Goal: Information Seeking & Learning: Compare options

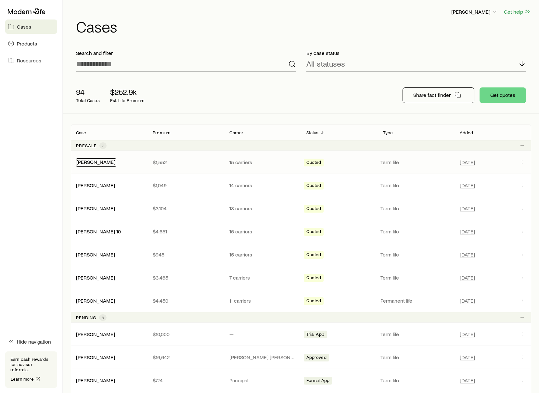
click at [93, 162] on link "[PERSON_NAME]" at bounding box center [95, 162] width 39 height 6
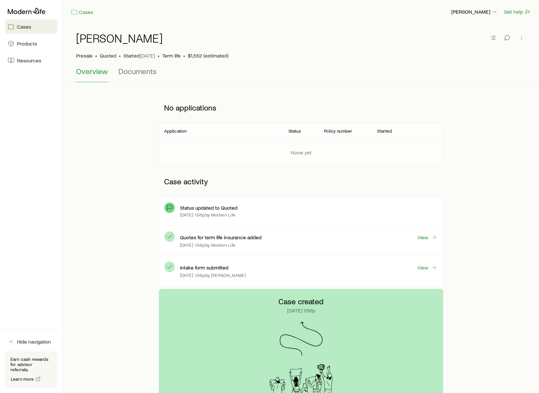
scroll to position [74, 0]
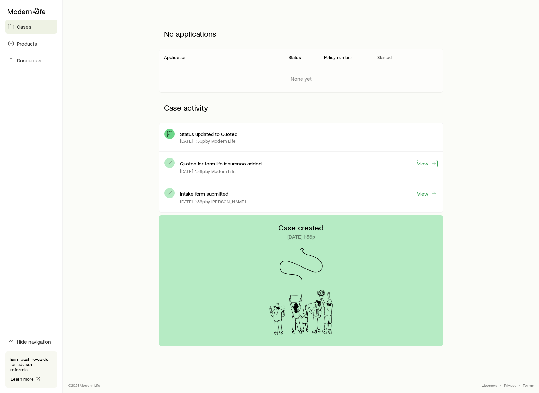
click at [425, 163] on link "View" at bounding box center [427, 163] width 21 height 7
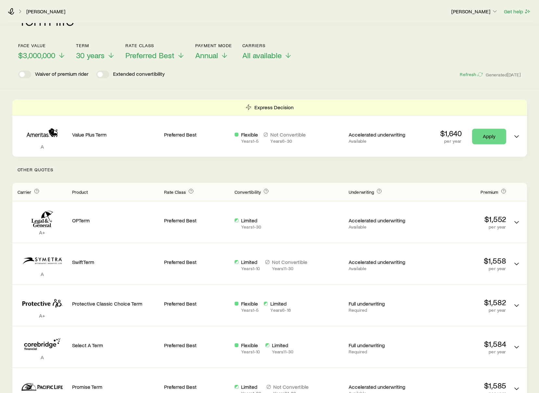
scroll to position [2, 0]
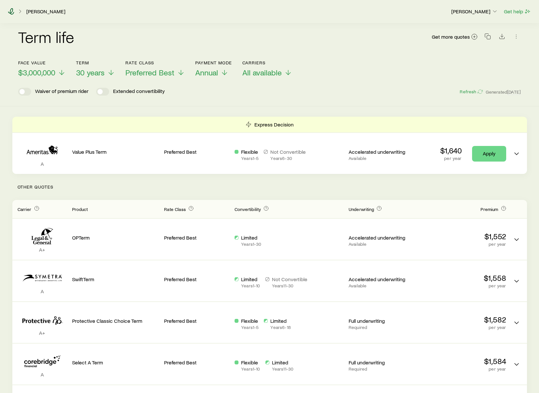
click at [11, 11] on icon at bounding box center [11, 11] width 7 height 7
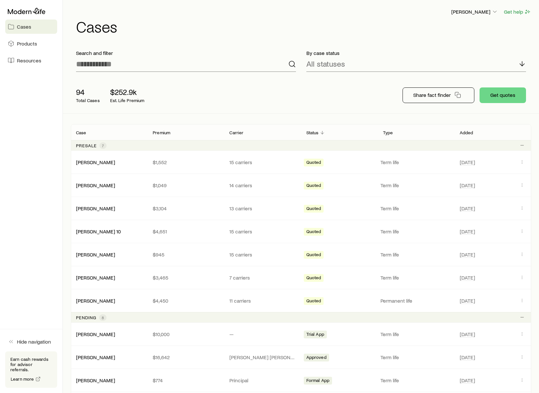
click at [22, 28] on span "Cases" at bounding box center [24, 26] width 14 height 7
click at [96, 276] on link "[PERSON_NAME]" at bounding box center [95, 277] width 39 height 6
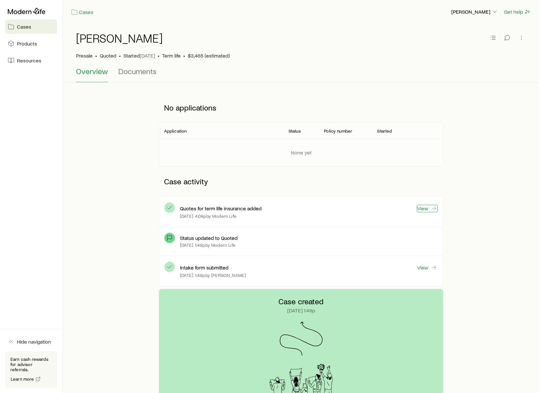
click at [422, 208] on link "View" at bounding box center [427, 208] width 21 height 7
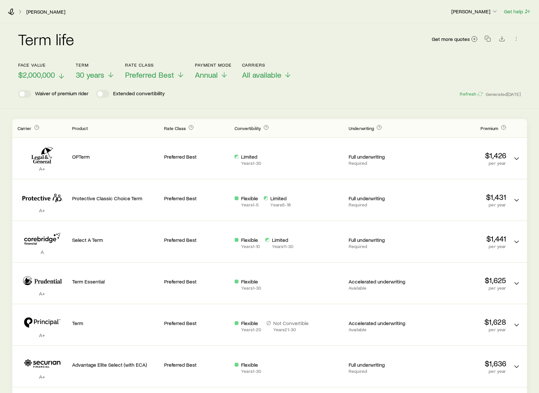
click at [61, 76] on line at bounding box center [61, 76] width 0 height 5
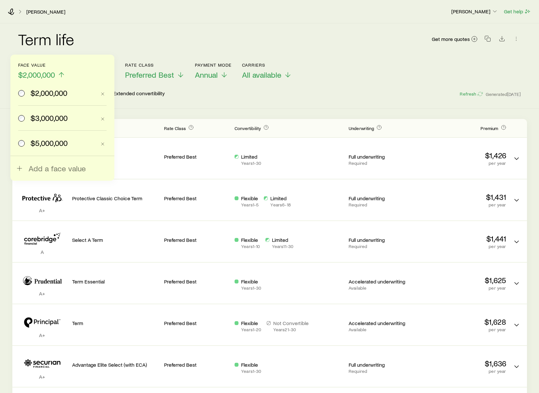
click at [57, 118] on span "$3,000,000" at bounding box center [49, 117] width 37 height 9
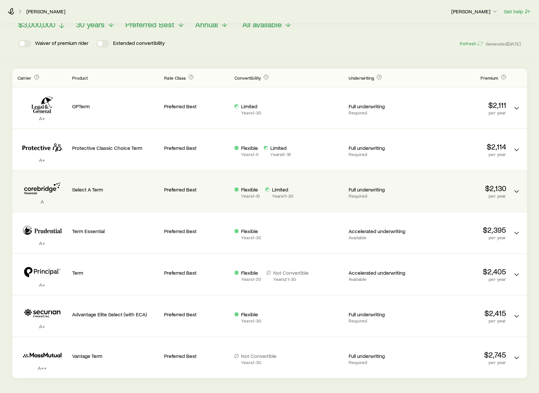
scroll to position [72, 0]
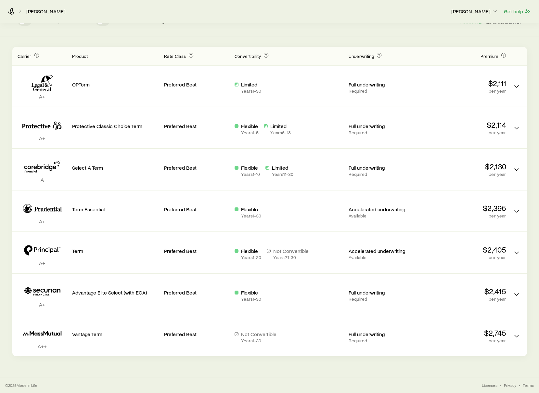
click at [22, 11] on icon at bounding box center [20, 11] width 7 height 7
click at [8, 12] on icon at bounding box center [11, 11] width 7 height 7
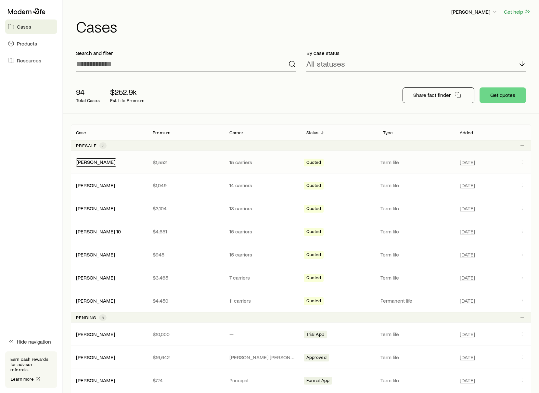
click at [95, 163] on link "[PERSON_NAME]" at bounding box center [95, 162] width 39 height 6
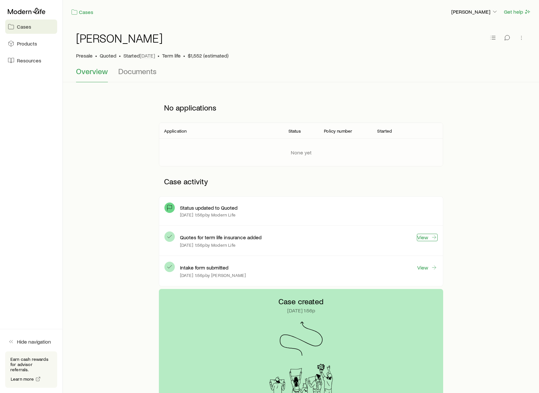
click at [421, 236] on link "View" at bounding box center [427, 237] width 21 height 7
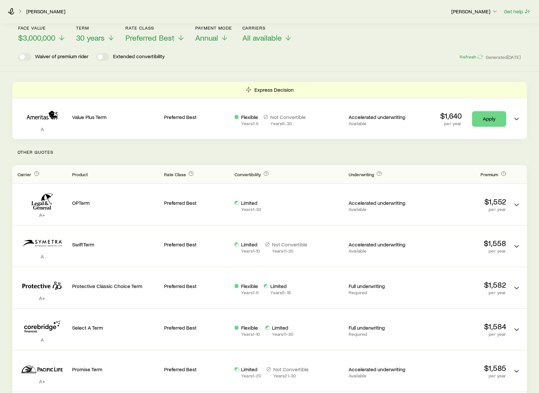
scroll to position [38, 0]
